Goal: Information Seeking & Learning: Learn about a topic

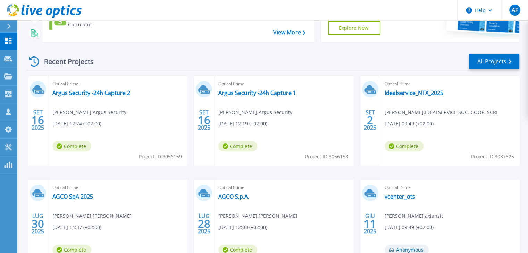
scroll to position [104, 0]
click at [403, 92] on link "Idealservice_NTX_2025" at bounding box center [414, 92] width 59 height 7
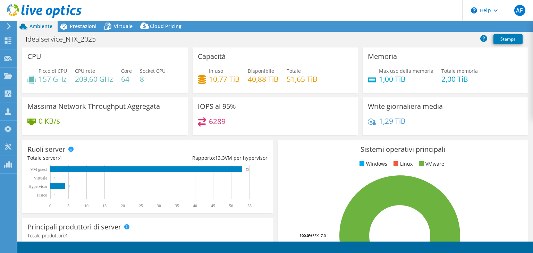
select select "EUFrankfurt"
select select "EUR"
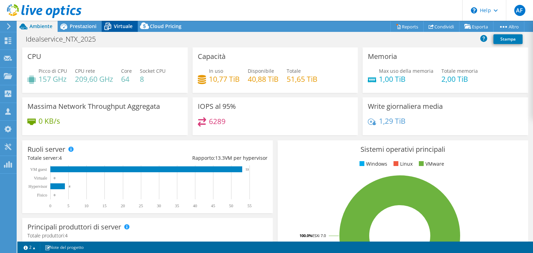
click at [123, 29] on span "Virtuale" at bounding box center [123, 26] width 19 height 7
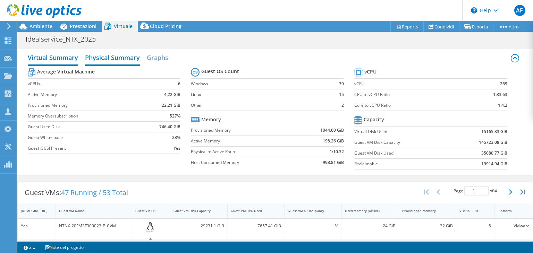
click at [124, 58] on h2 "Physical Summary" at bounding box center [112, 58] width 55 height 15
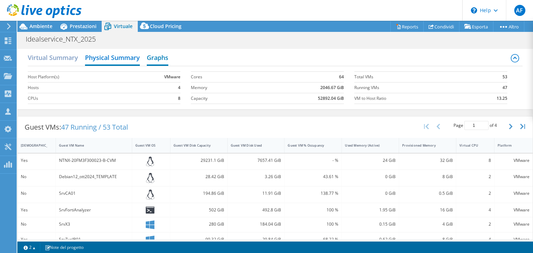
click at [155, 60] on h2 "Graphs" at bounding box center [158, 58] width 22 height 15
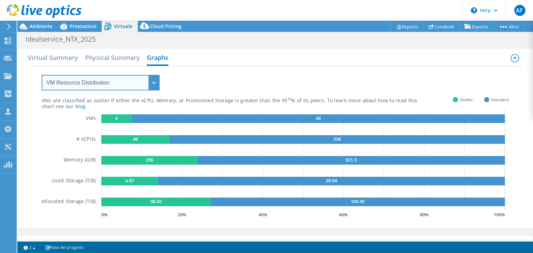
click at [157, 81] on select "VM Resource Distribution Provisioning Contrast Over Provisioning" at bounding box center [101, 83] width 118 height 16
select select "Over Provisioning"
click at [42, 75] on select "VM Resource Distribution Provisioning Contrast Over Provisioning" at bounding box center [101, 83] width 118 height 16
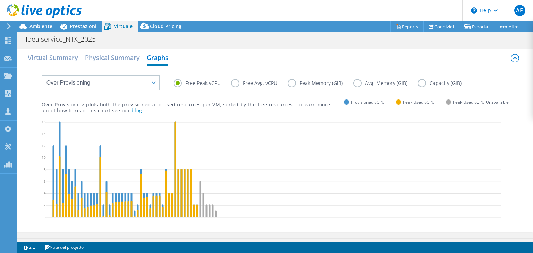
click at [235, 81] on label "Free Avg. vCPU" at bounding box center [259, 83] width 57 height 8
click at [0, 0] on input "Free Avg. vCPU" at bounding box center [0, 0] width 0 height 0
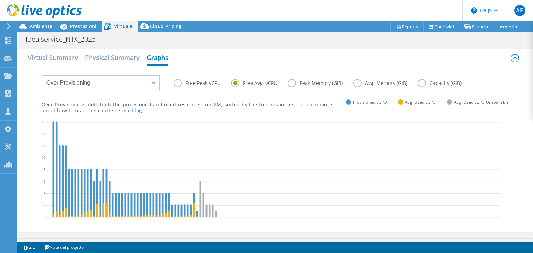
click at [180, 81] on label "Free Peak vCPU" at bounding box center [203, 83] width 58 height 8
click at [0, 0] on input "Free Peak vCPU" at bounding box center [0, 0] width 0 height 0
